Goal: Find specific page/section: Find specific page/section

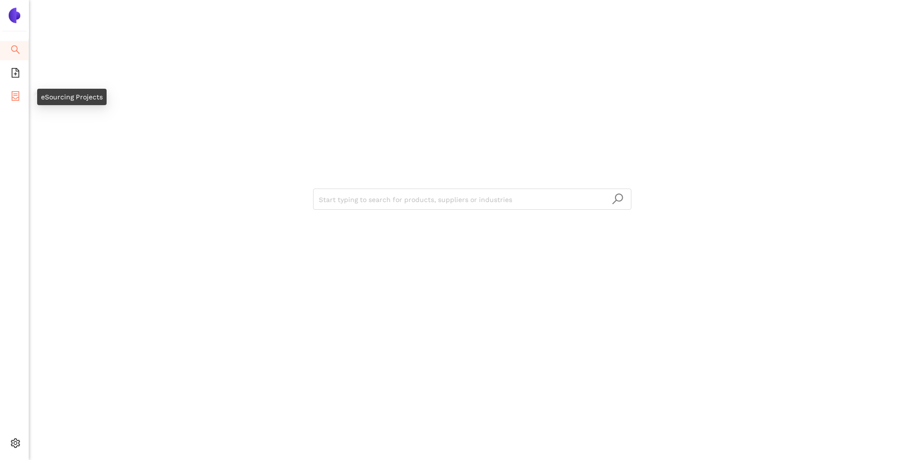
click at [10, 96] on li "eSourcing Projects" at bounding box center [14, 96] width 28 height 19
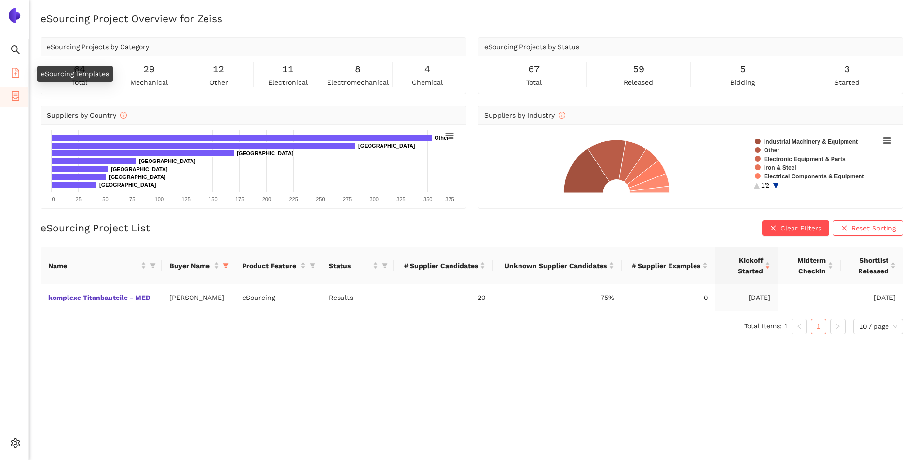
click at [7, 73] on li "eSourcing Templates" at bounding box center [14, 73] width 28 height 19
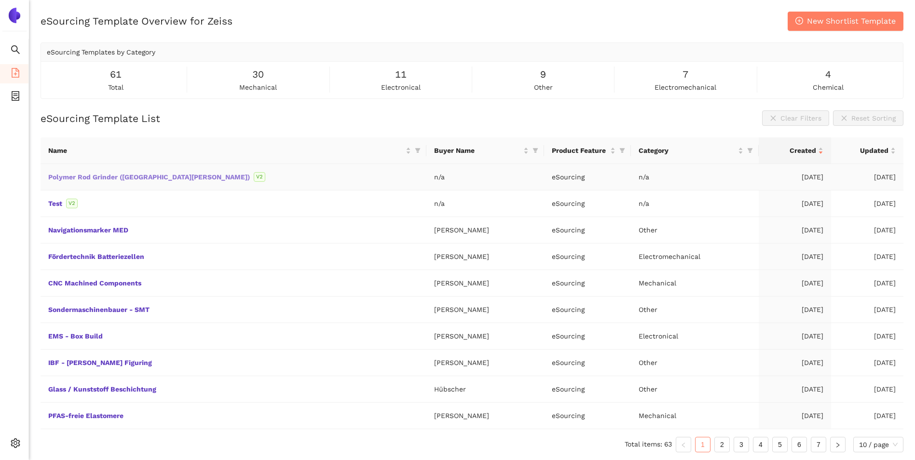
click at [0, 0] on link "Polymer Rod Grinder ([GEOGRAPHIC_DATA][PERSON_NAME])" at bounding box center [0, 0] width 0 height 0
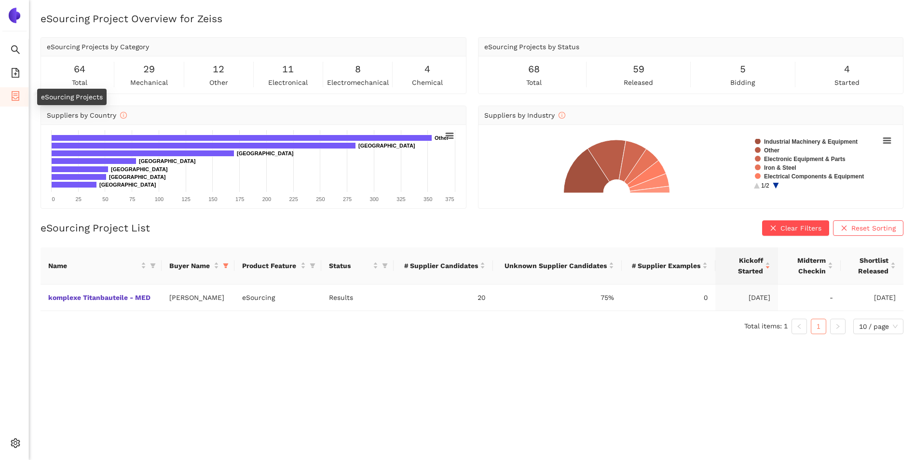
click at [11, 97] on icon "container" at bounding box center [16, 96] width 10 height 10
click at [13, 73] on icon "file-add" at bounding box center [16, 73] width 10 height 10
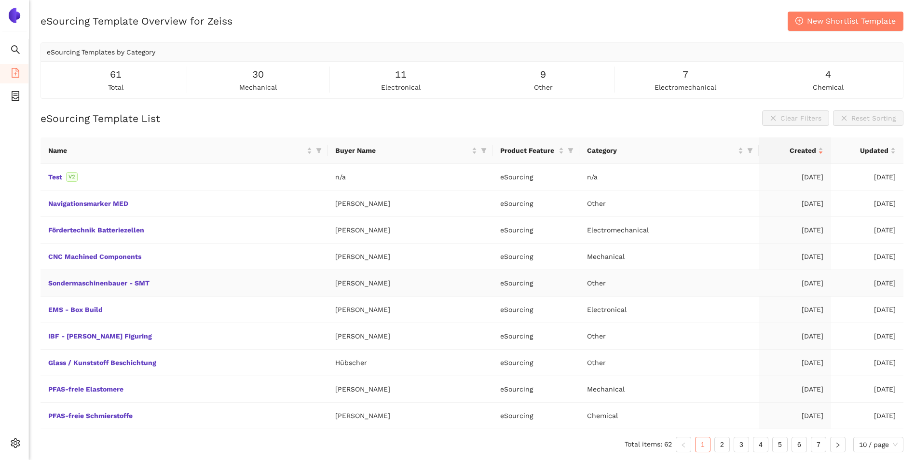
scroll to position [12, 0]
